Goal: Complete application form: Complete application form

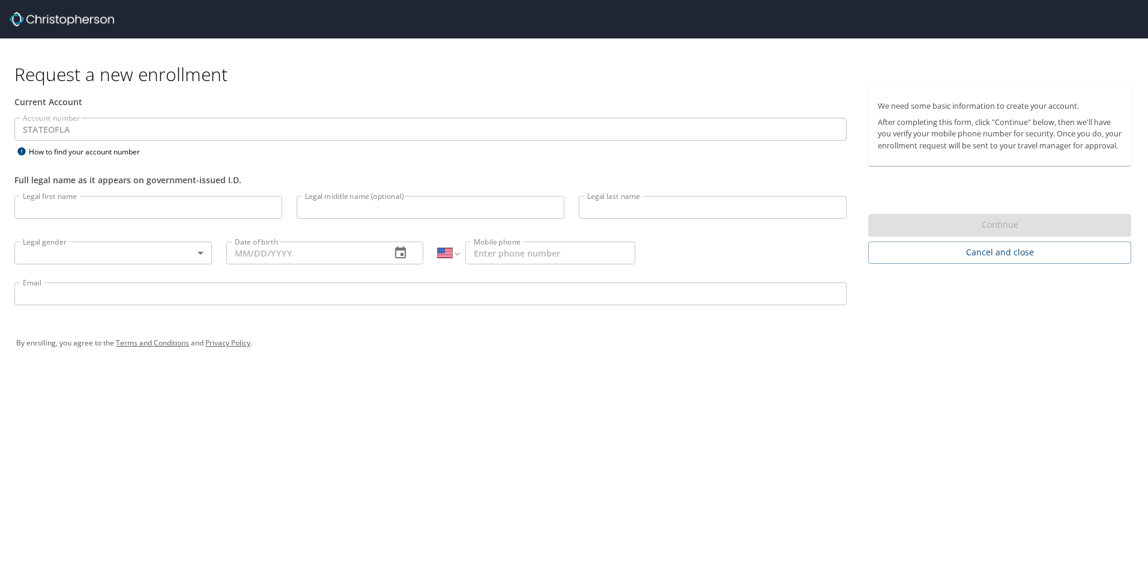
select select "US"
click at [61, 201] on input "Legal first name" at bounding box center [148, 207] width 268 height 23
type input "April"
type input "L."
type input "[PERSON_NAME]"
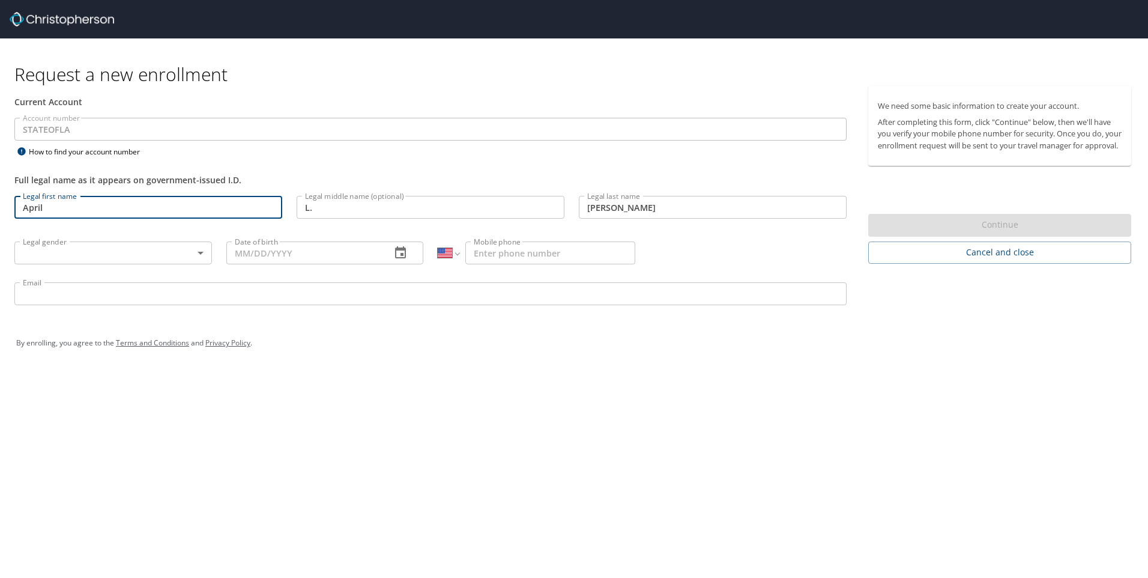
type input "[PHONE_NUMBER]"
type input "[EMAIL_ADDRESS][PERSON_NAME][DOMAIN_NAME]"
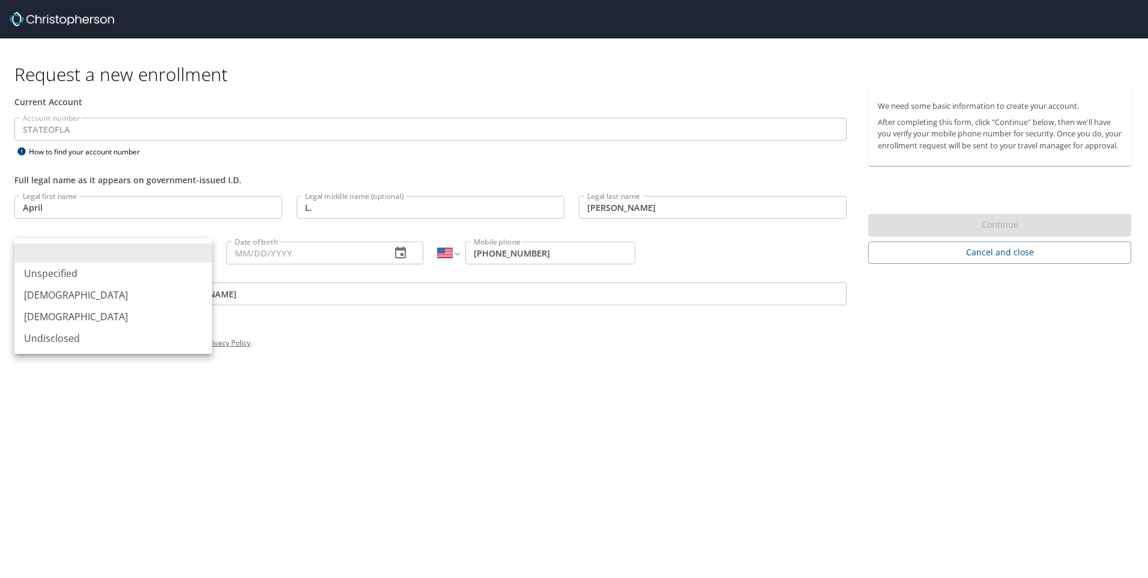
click at [128, 255] on body "Request a new enrollment Current Account Account number STATEOFLA Account numbe…" at bounding box center [574, 289] width 1148 height 578
click at [46, 310] on li "[DEMOGRAPHIC_DATA]" at bounding box center [113, 317] width 198 height 22
type input "[DEMOGRAPHIC_DATA]"
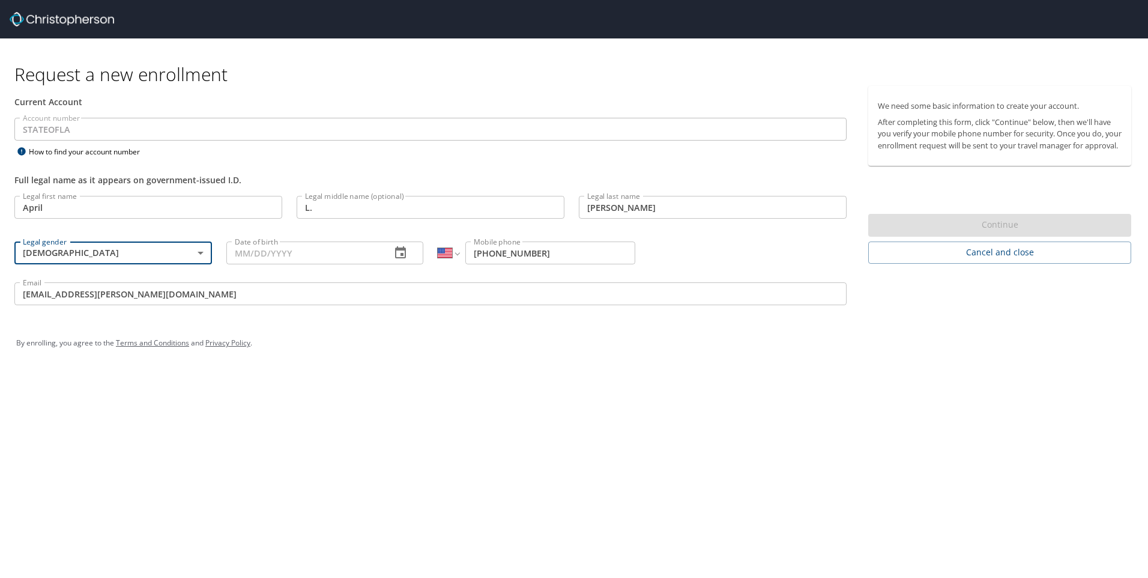
click at [271, 251] on input "Date of birth" at bounding box center [304, 252] width 156 height 23
type input "[DATE]"
click at [479, 381] on div "Request a new enrollment Current Account Account number STATEOFLA Account numbe…" at bounding box center [574, 289] width 1148 height 578
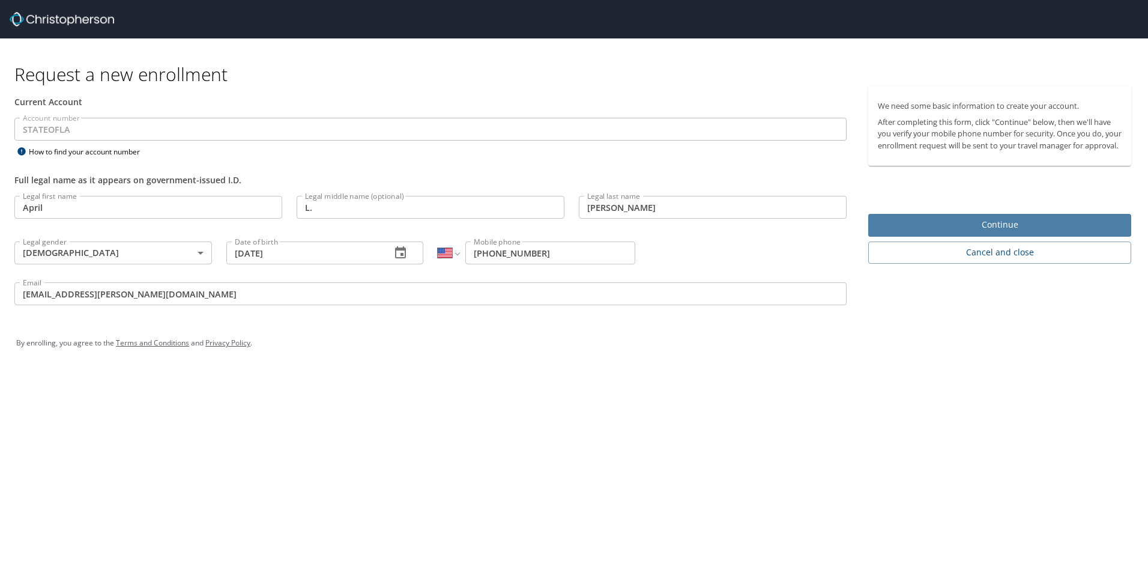
click at [988, 232] on span "Continue" at bounding box center [1000, 224] width 244 height 15
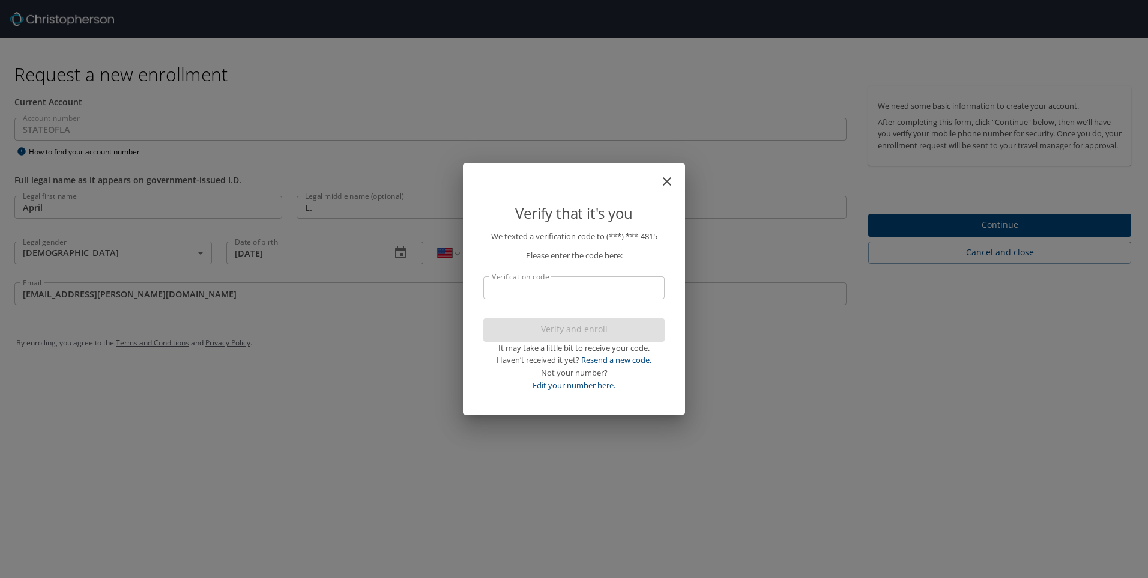
click at [574, 288] on input "Verification code" at bounding box center [574, 287] width 181 height 23
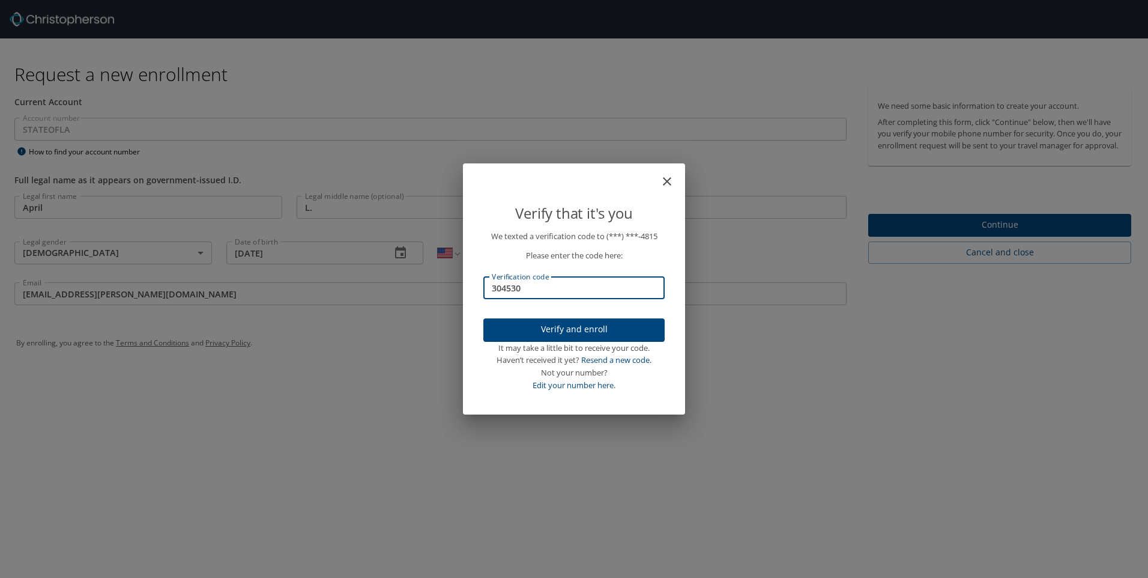
type input "304530"
click at [548, 324] on span "Verify and enroll" at bounding box center [574, 329] width 162 height 15
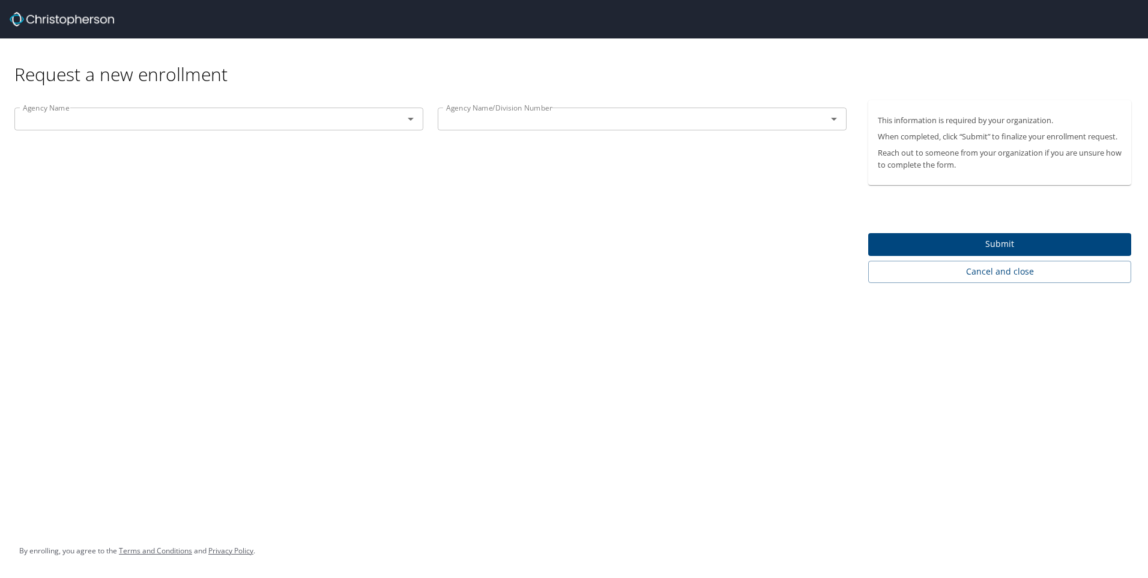
click at [374, 229] on div "Agency Name Agency Name Agency Name/Division Number Agency Name/Division Number" at bounding box center [430, 191] width 861 height 183
click at [405, 114] on icon "Open" at bounding box center [411, 119] width 14 height 14
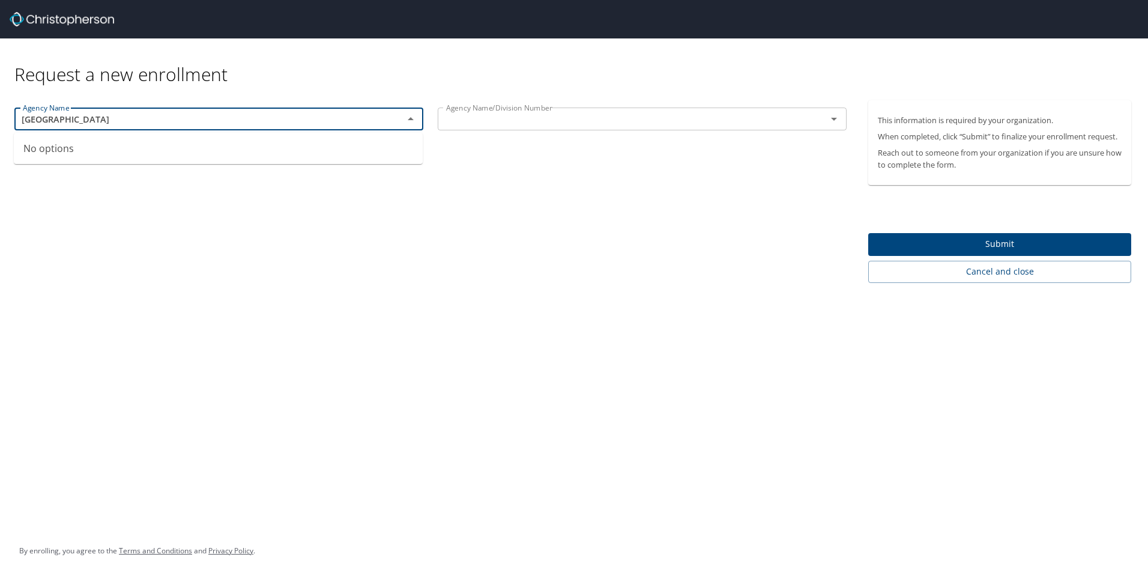
type input "[GEOGRAPHIC_DATA]"
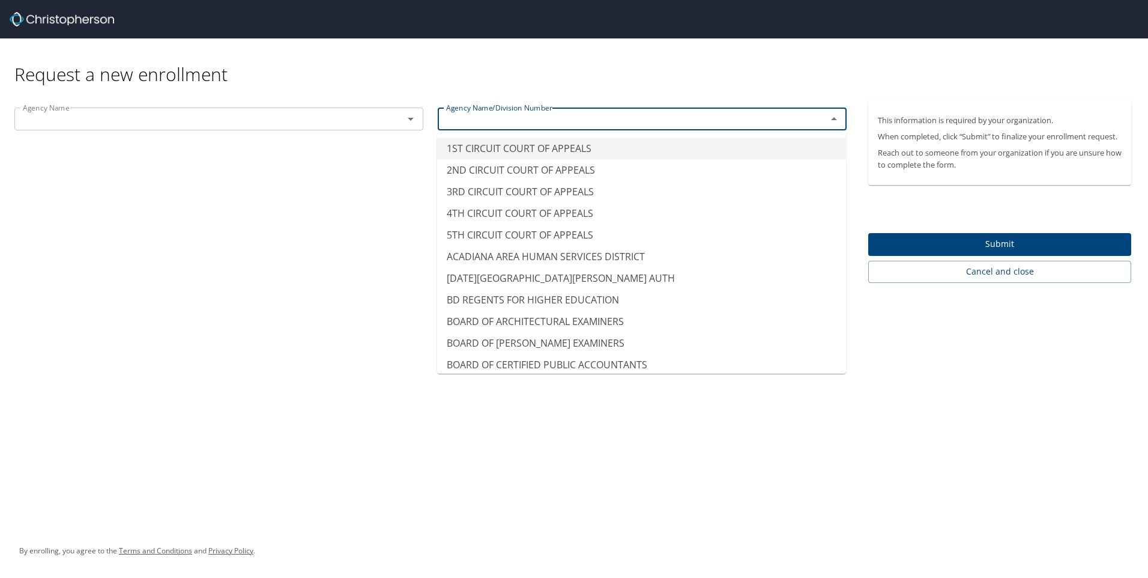
click at [461, 123] on input "text" at bounding box center [624, 119] width 366 height 16
click at [410, 117] on icon "Open" at bounding box center [411, 119] width 14 height 14
type input "1ST CIRCUIT COURT OF APPEALS"
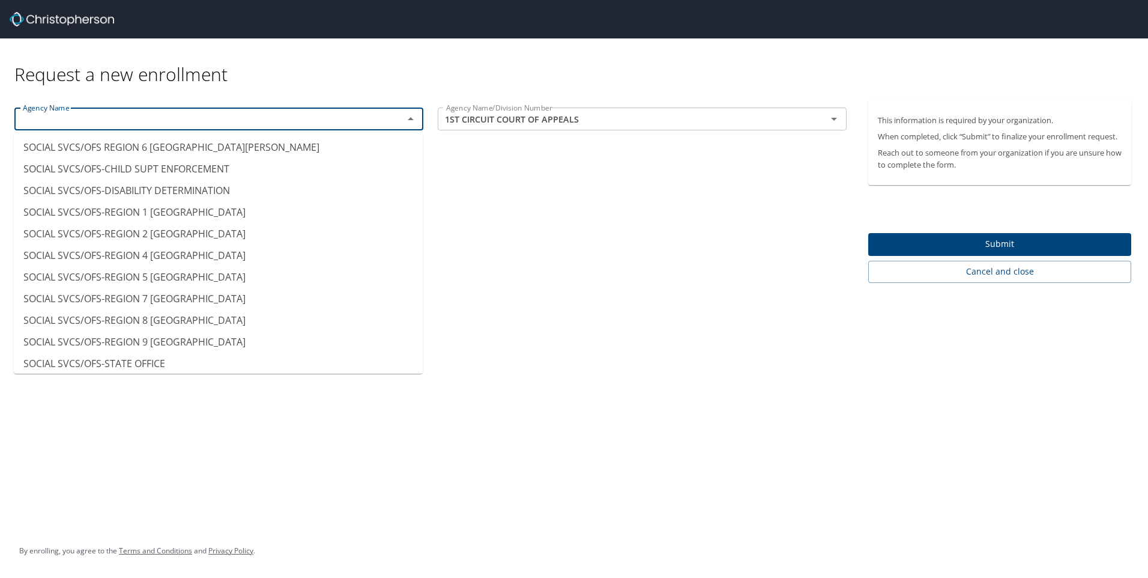
scroll to position [9149, 0]
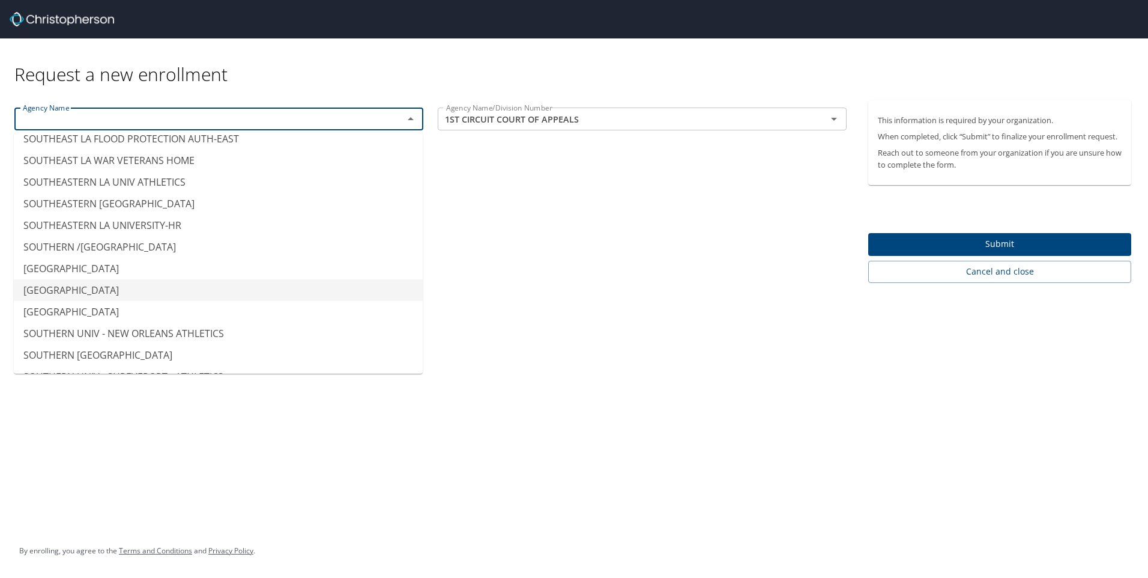
click at [133, 279] on li "[GEOGRAPHIC_DATA]" at bounding box center [218, 290] width 409 height 22
type input "[GEOGRAPHIC_DATA]"
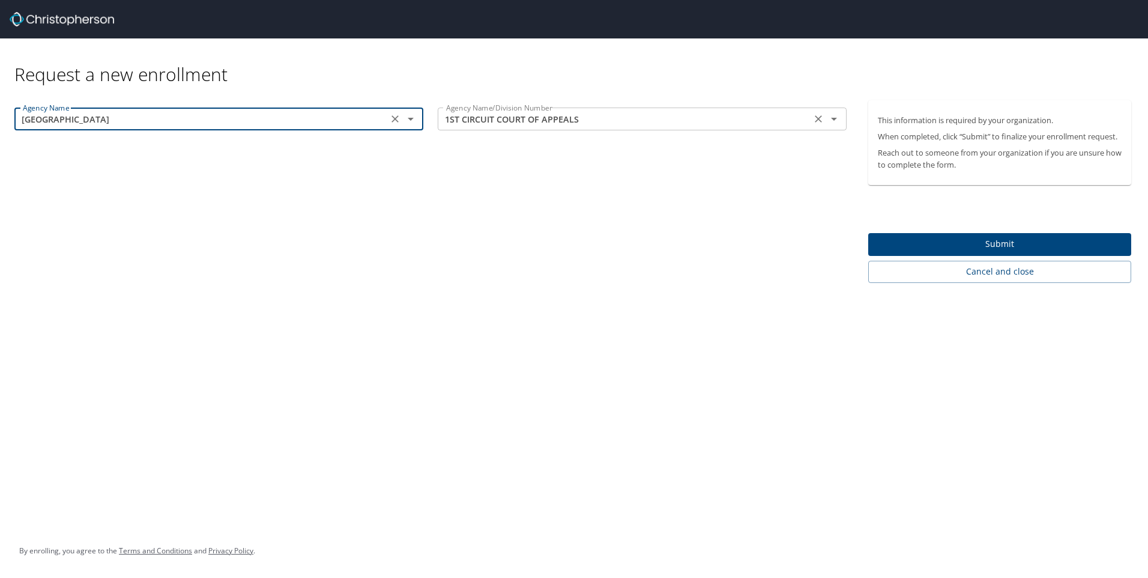
click at [557, 116] on input "1ST CIRCUIT COURT OF APPEALS" at bounding box center [624, 119] width 366 height 16
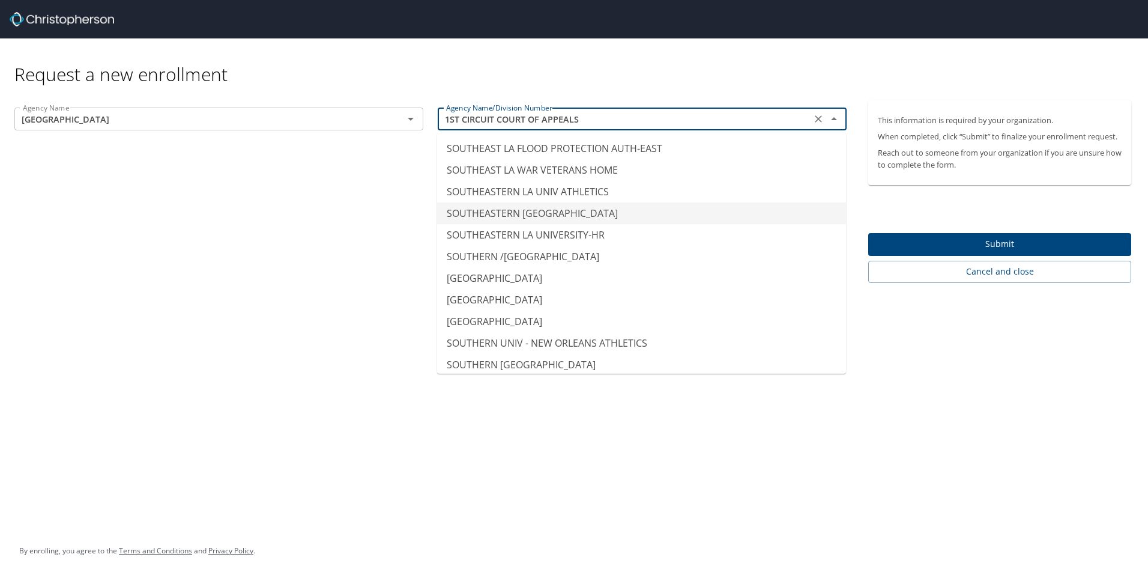
scroll to position [9190, 0]
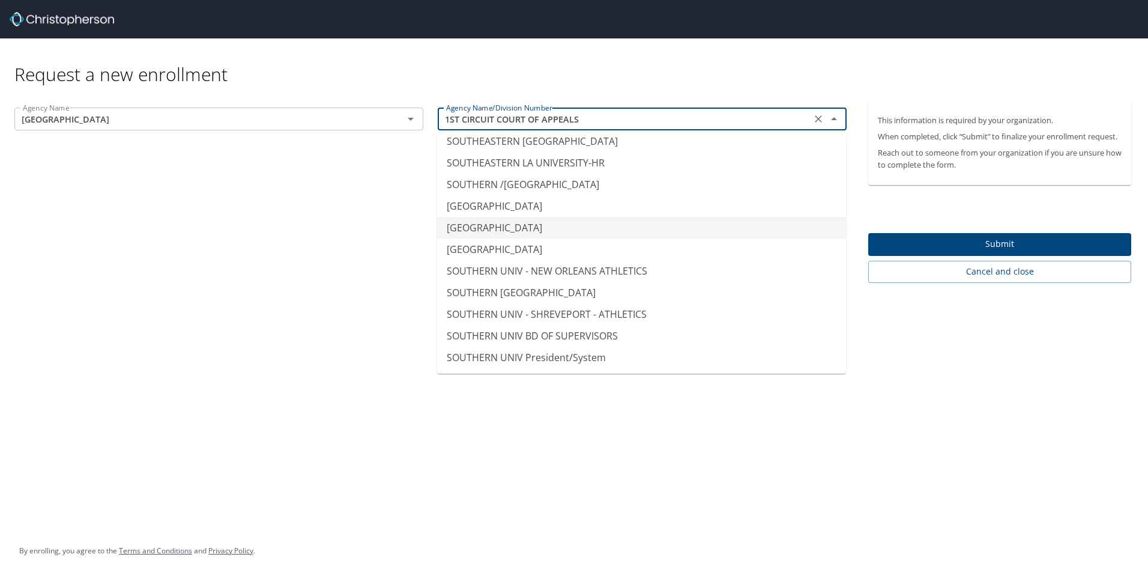
click at [581, 217] on li "[GEOGRAPHIC_DATA]" at bounding box center [641, 228] width 409 height 22
type input "[GEOGRAPHIC_DATA]"
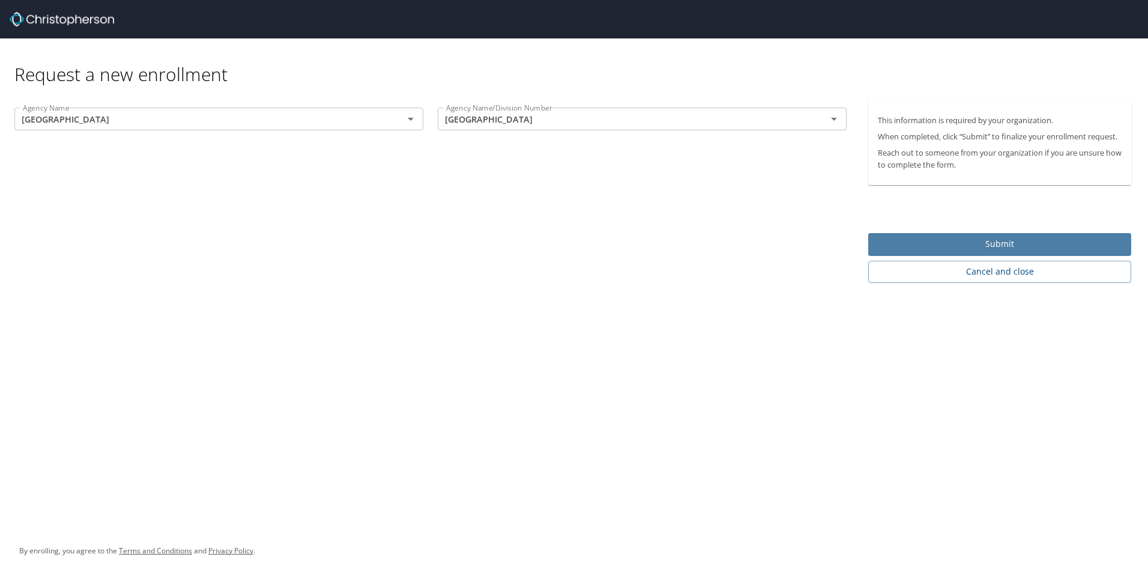
click at [990, 243] on span "Submit" at bounding box center [1000, 244] width 244 height 15
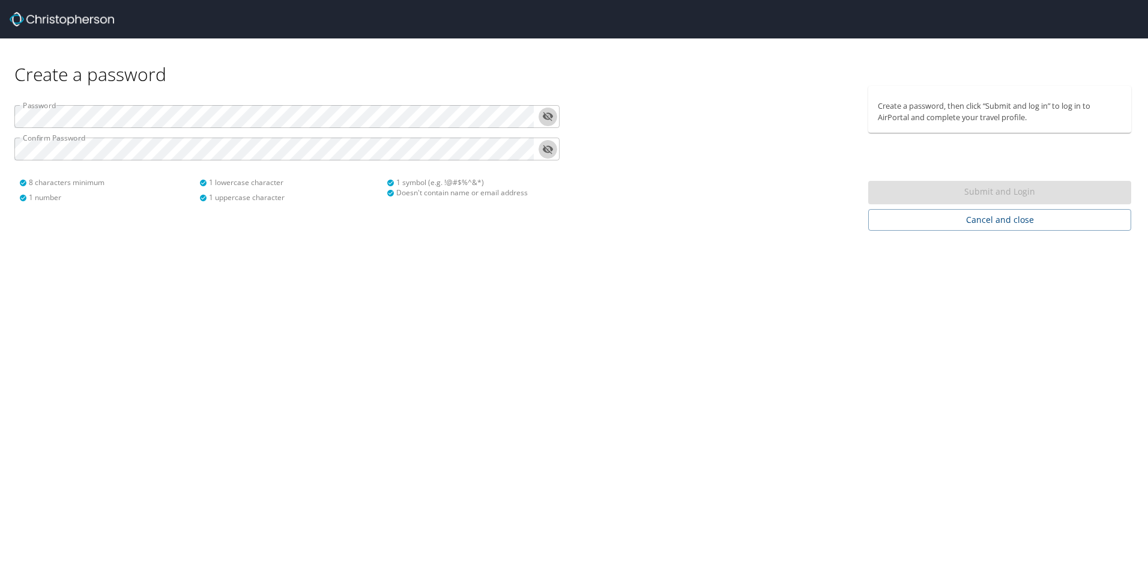
click at [546, 117] on icon "toggle password visibility" at bounding box center [547, 116] width 11 height 11
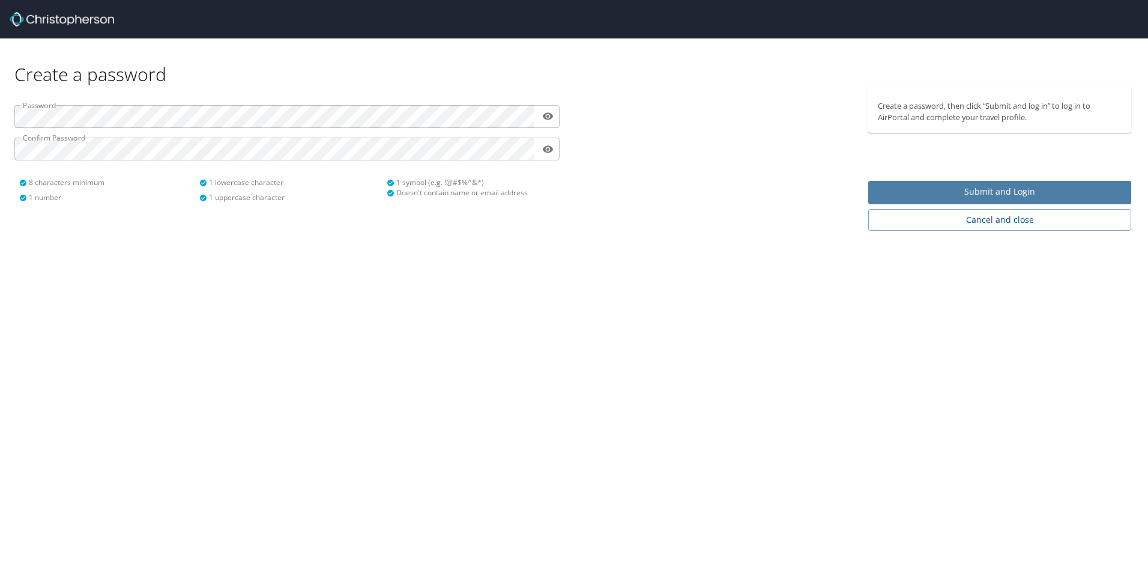
click at [999, 184] on button "Submit and Login" at bounding box center [1000, 192] width 263 height 23
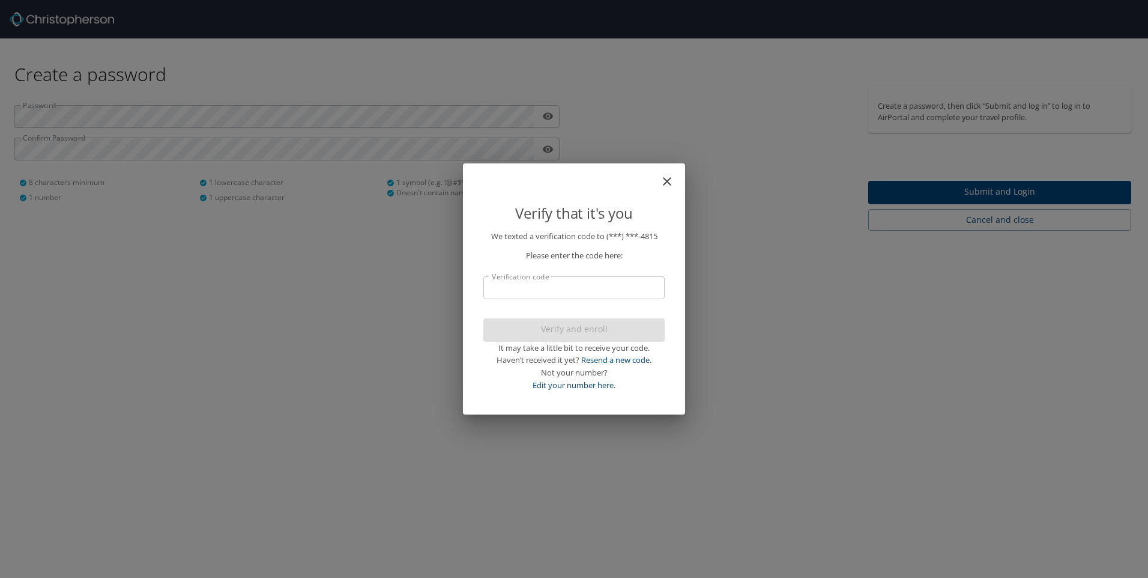
click at [527, 286] on input "Verification code" at bounding box center [574, 287] width 181 height 23
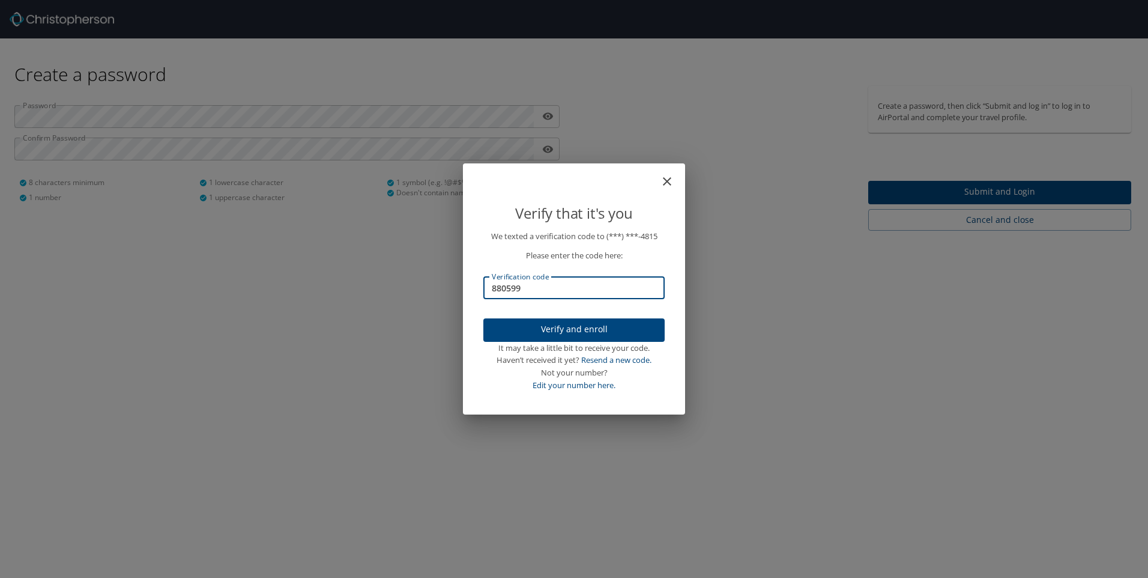
type input "880599"
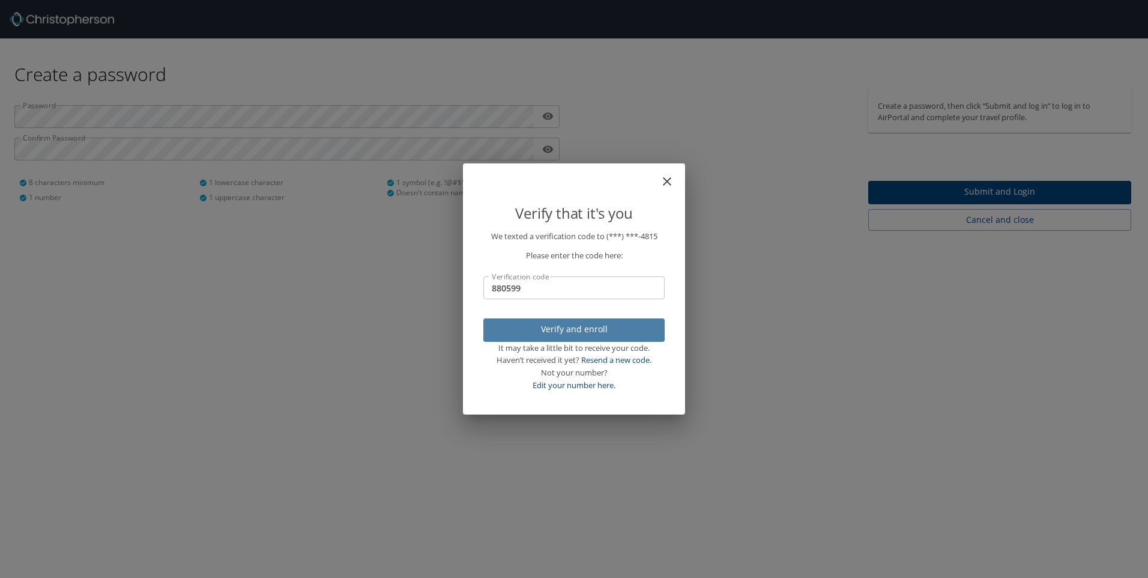
click at [609, 329] on span "Verify and enroll" at bounding box center [574, 329] width 162 height 15
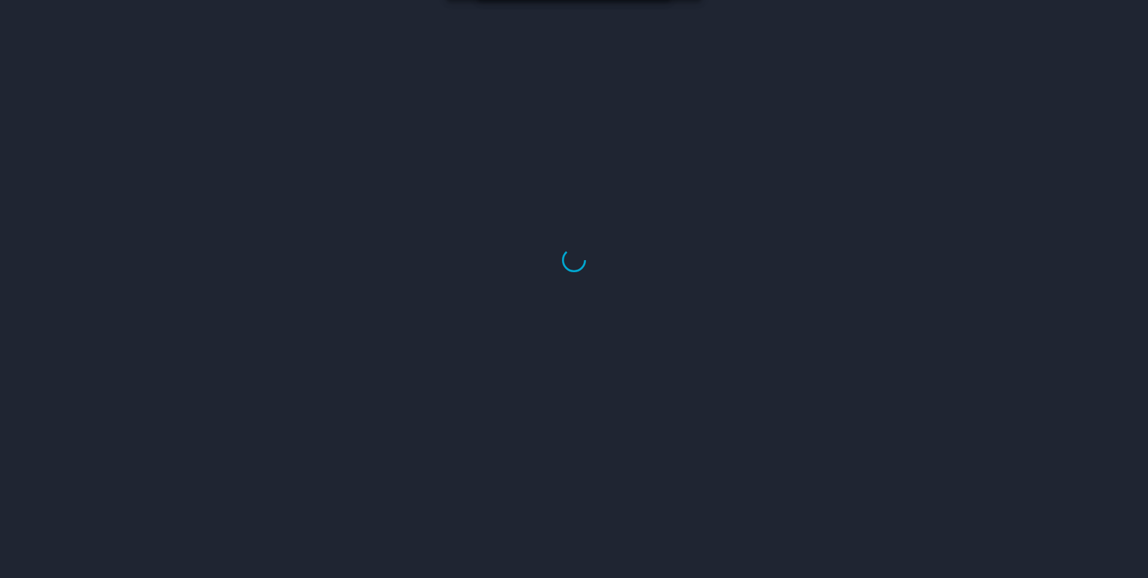
select select "US"
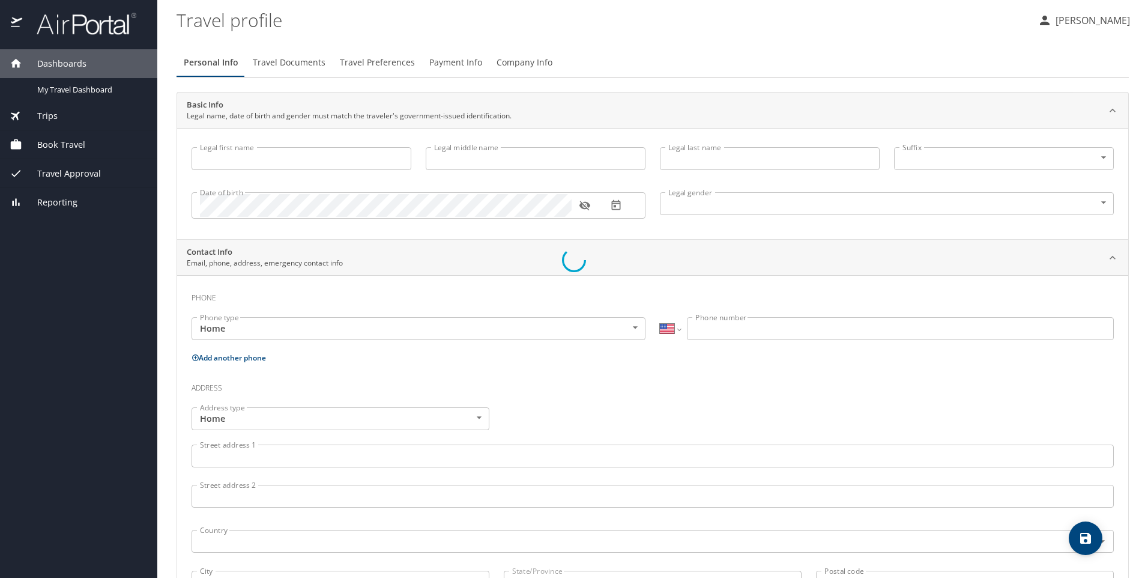
type input "April"
type input "L."
type input "[PERSON_NAME]"
type input "[DEMOGRAPHIC_DATA]"
select select "US"
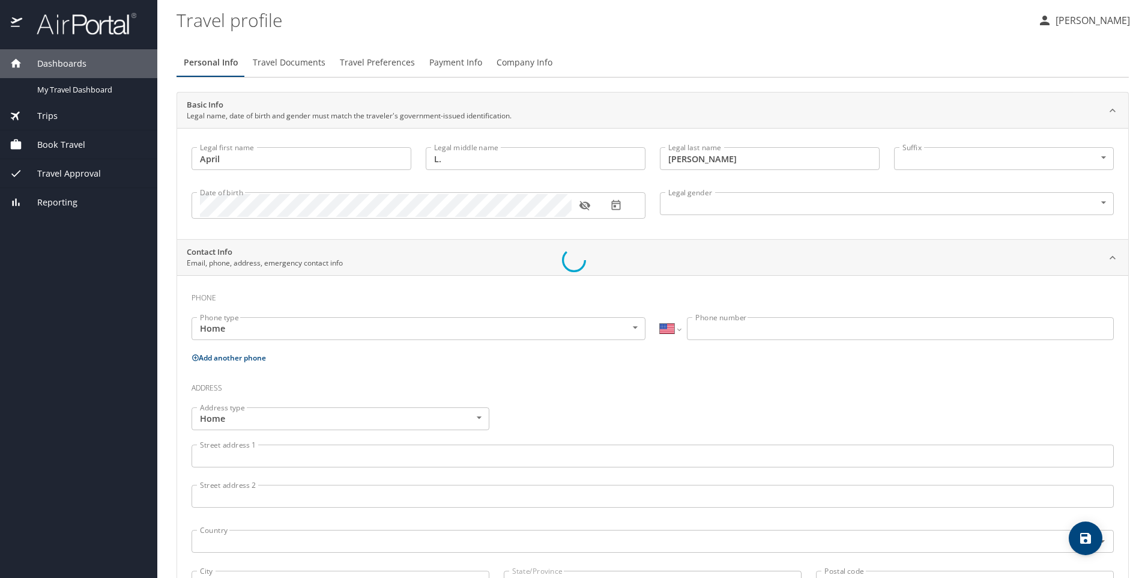
select select "US"
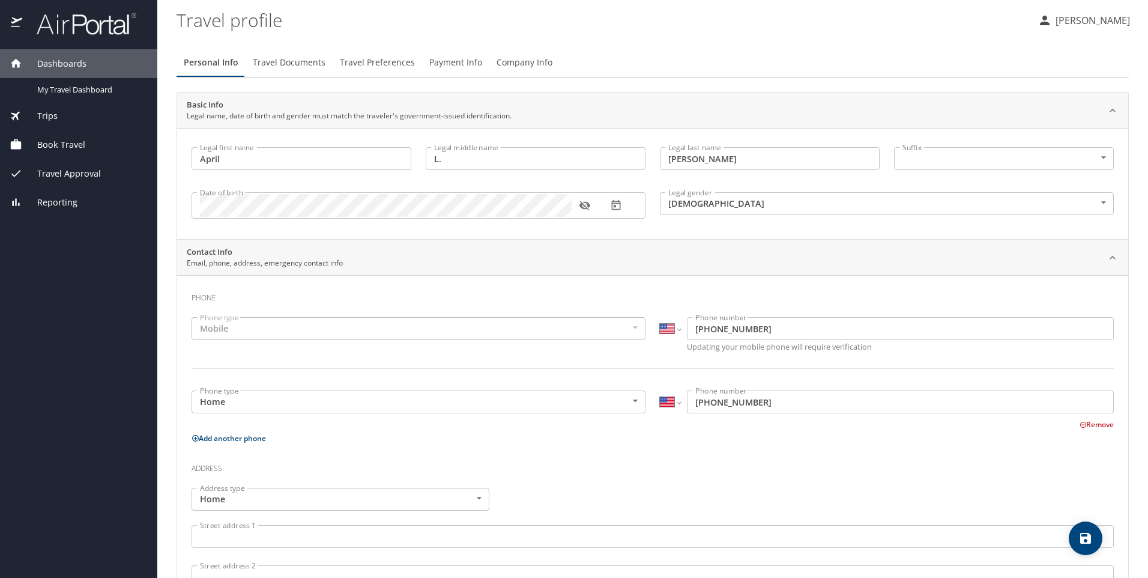
click at [256, 326] on div "Mobile" at bounding box center [419, 328] width 454 height 23
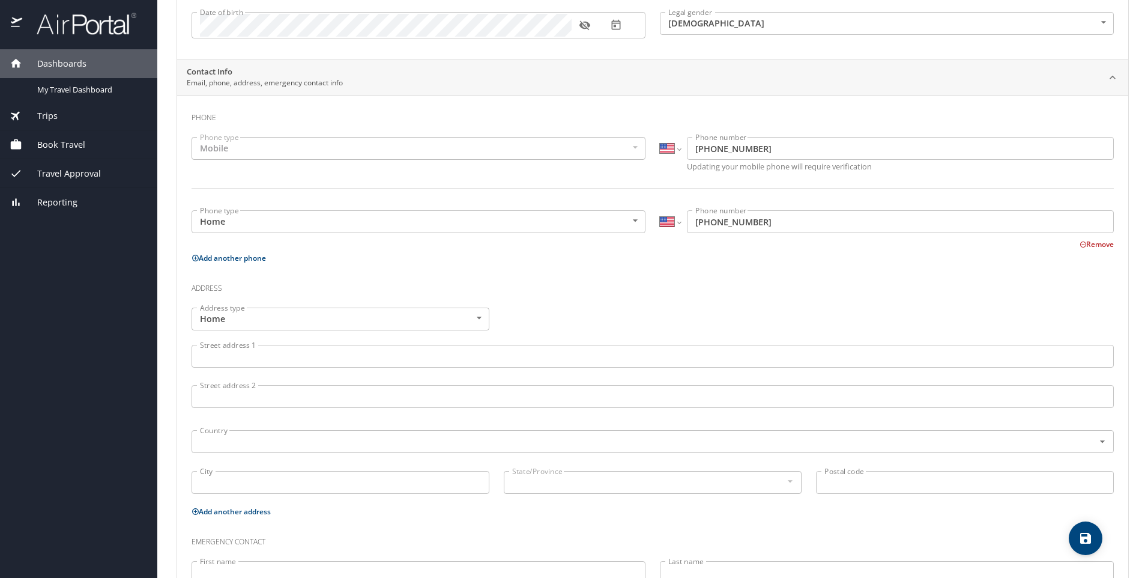
scroll to position [240, 0]
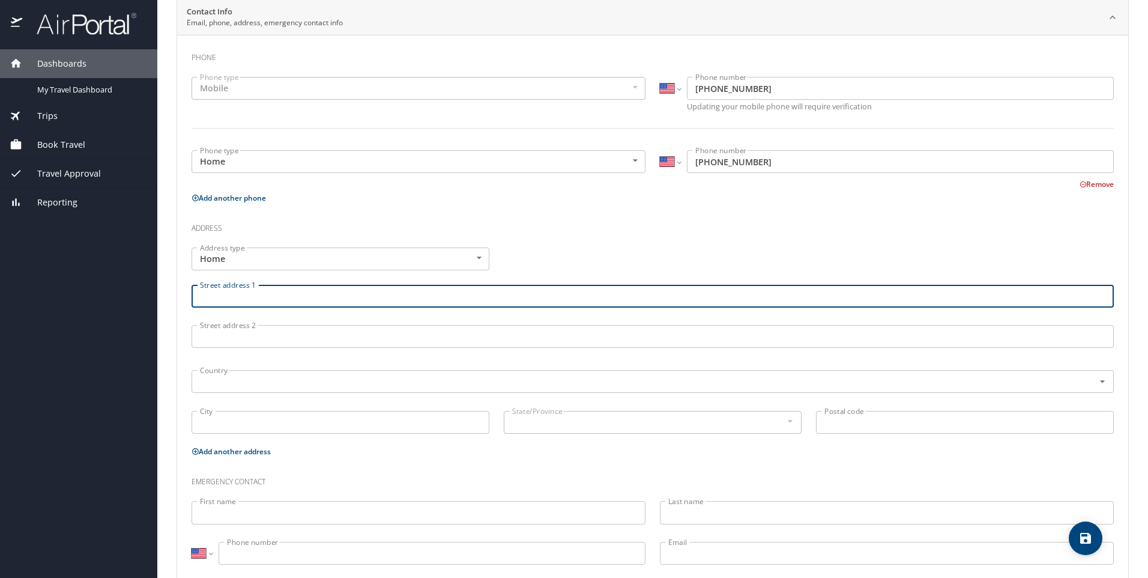
click at [297, 302] on input "Street address 1" at bounding box center [653, 296] width 923 height 23
type input "3649 Plantation Ridge Dr."
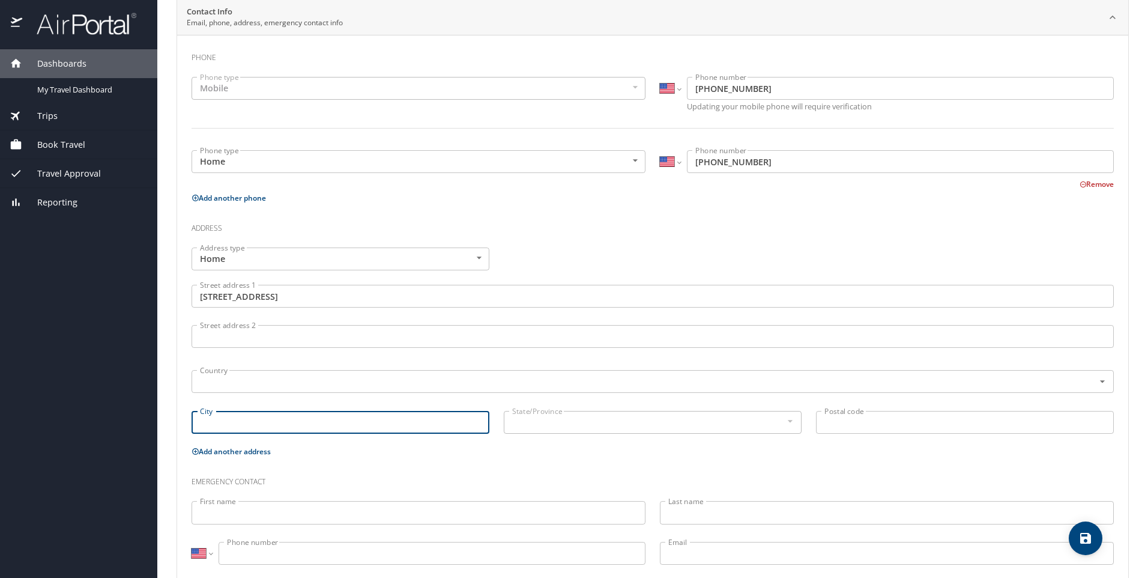
click at [240, 420] on input "City" at bounding box center [341, 422] width 298 height 23
type input "Addis"
click at [784, 423] on div at bounding box center [789, 421] width 13 height 14
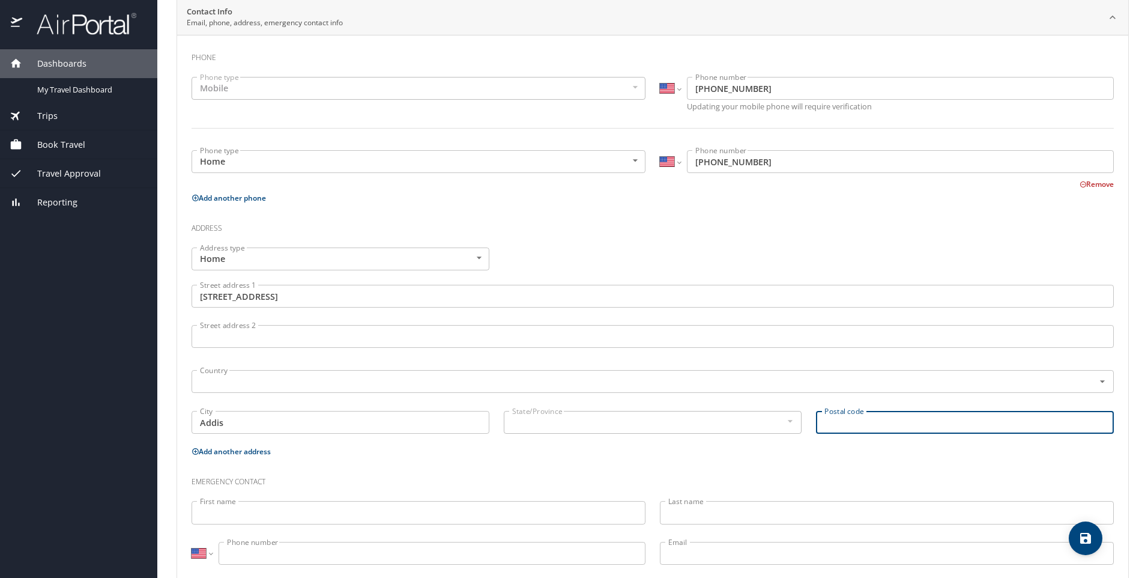
click at [855, 428] on input "Postal code" at bounding box center [965, 422] width 298 height 23
type input "70710"
click at [342, 468] on h3 "Emergency contact" at bounding box center [653, 478] width 923 height 20
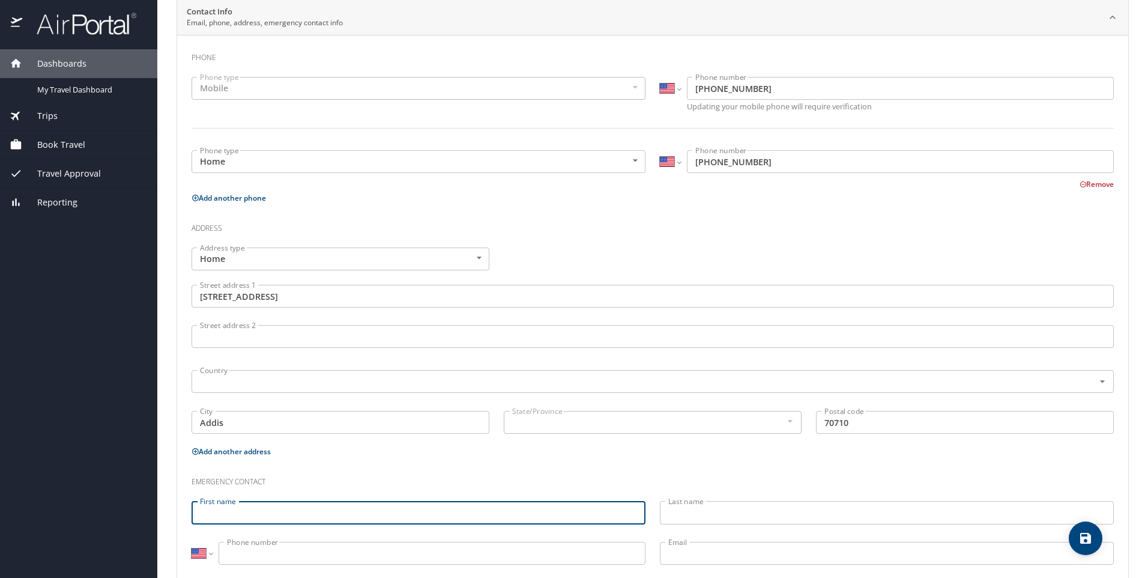
click at [238, 515] on input "First name" at bounding box center [419, 512] width 454 height 23
type input "s"
type input "Sylvia"
click at [696, 517] on input "Last name" at bounding box center [887, 512] width 454 height 23
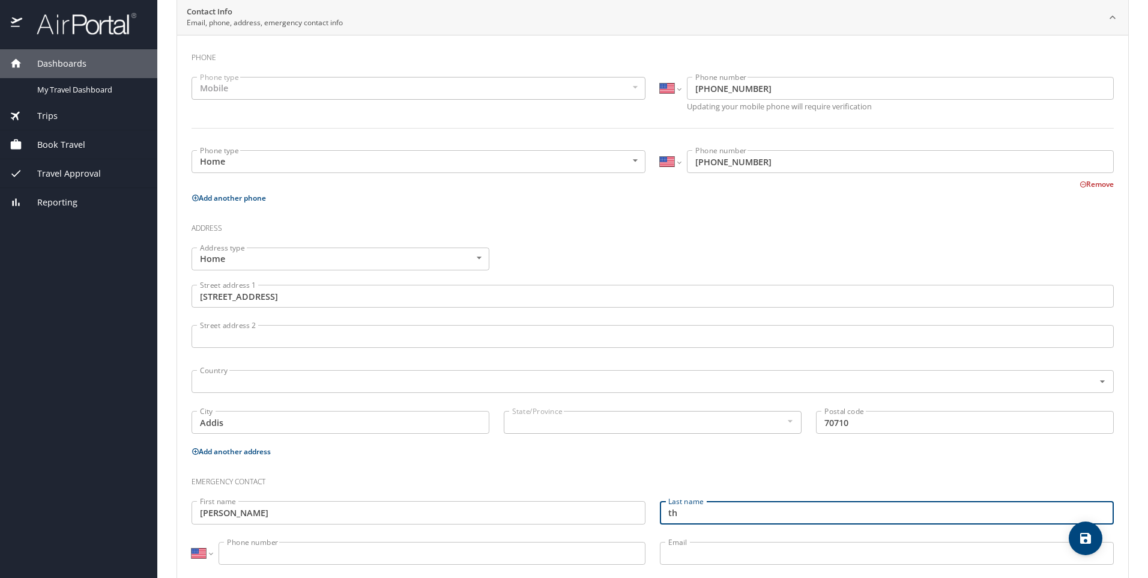
type input "t"
type input "[PERSON_NAME]"
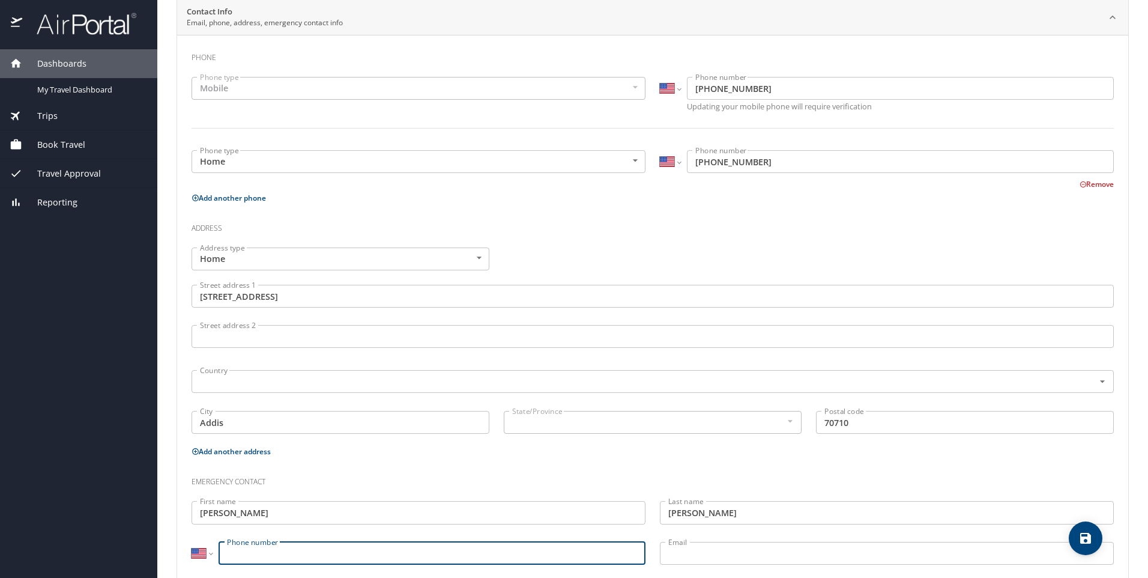
click at [448, 547] on input "Phone number" at bounding box center [432, 553] width 427 height 23
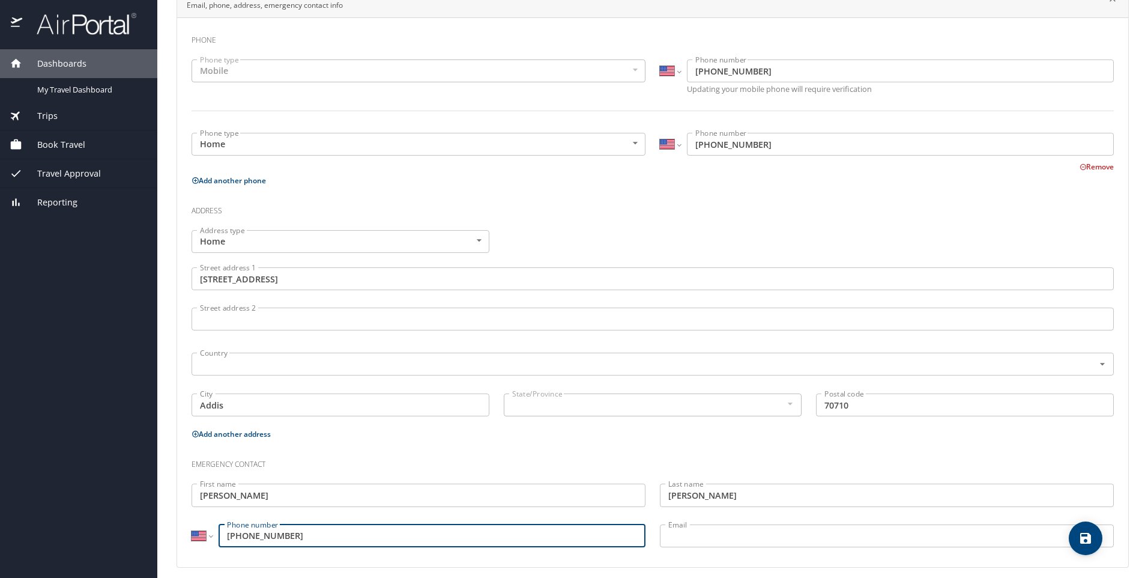
scroll to position [267, 0]
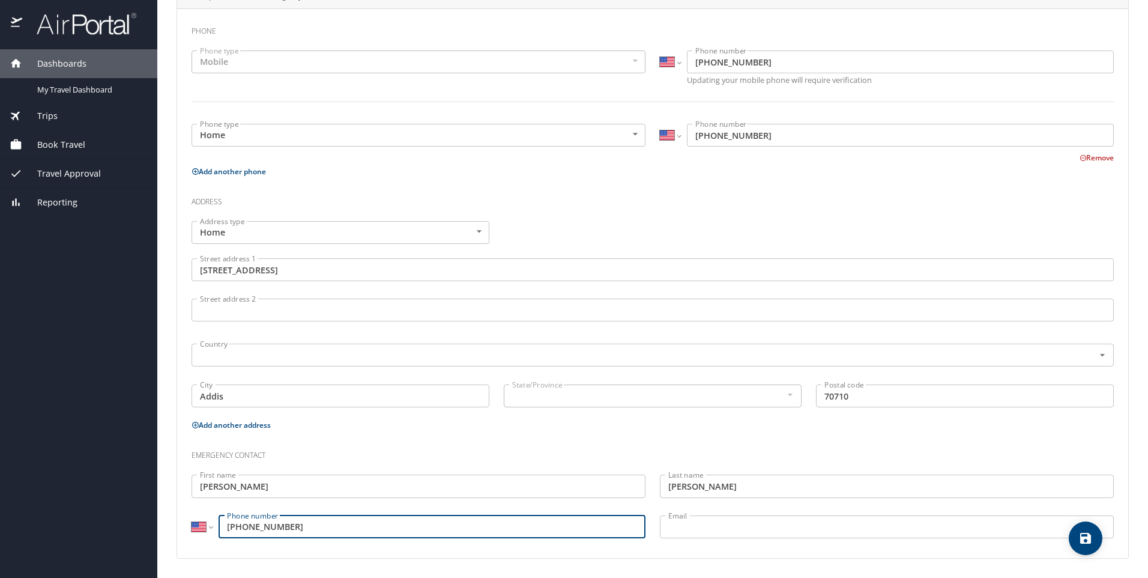
type input "(985) 640-8325"
click at [1079, 535] on icon "save" at bounding box center [1086, 538] width 14 height 14
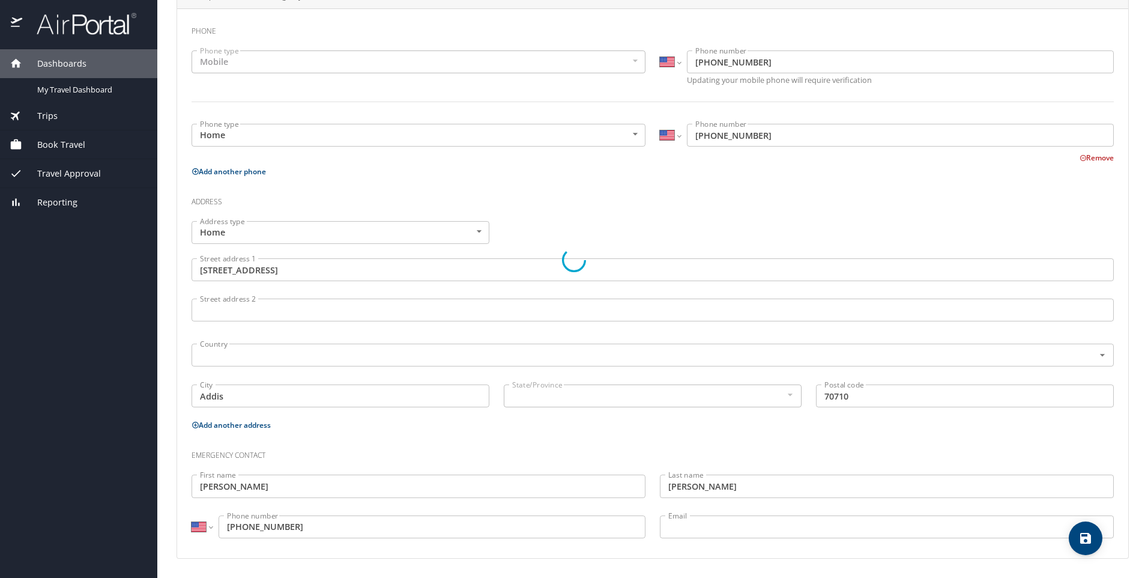
select select "US"
